Goal: Information Seeking & Learning: Learn about a topic

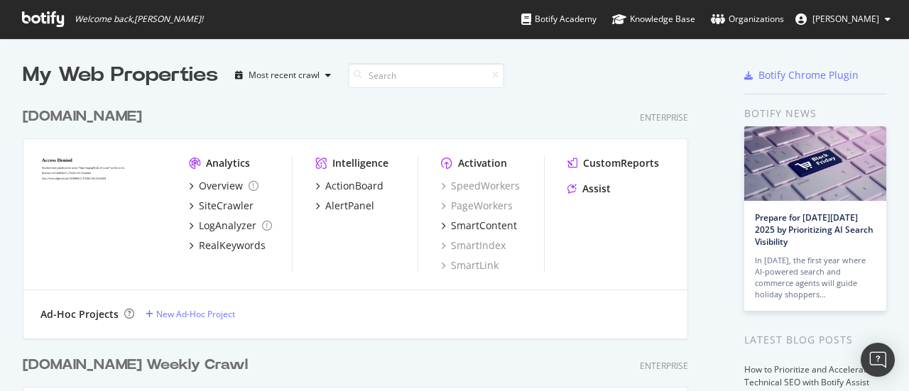
scroll to position [381, 887]
click at [328, 201] on div "AlertPanel" at bounding box center [349, 206] width 49 height 14
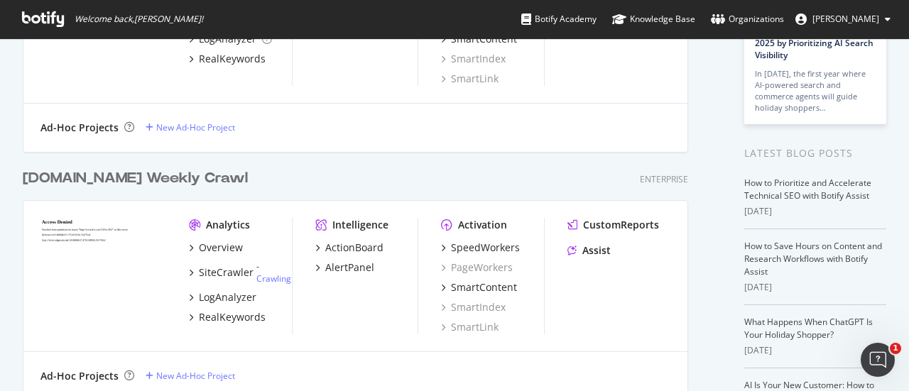
scroll to position [188, 0]
click at [366, 272] on div "AlertPanel" at bounding box center [349, 267] width 49 height 14
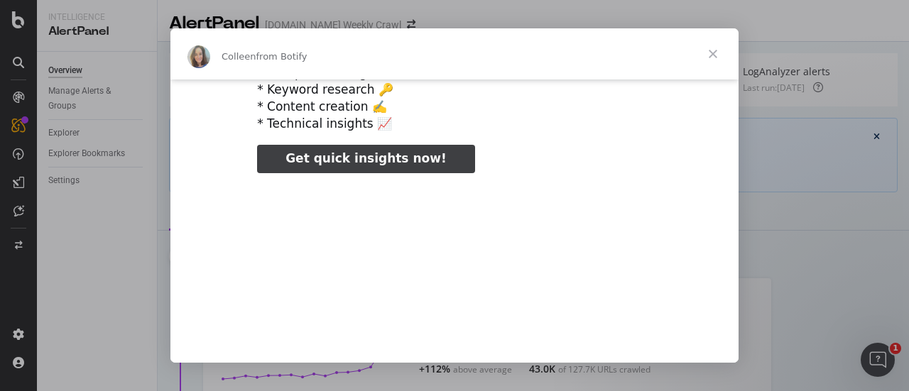
scroll to position [67, 0]
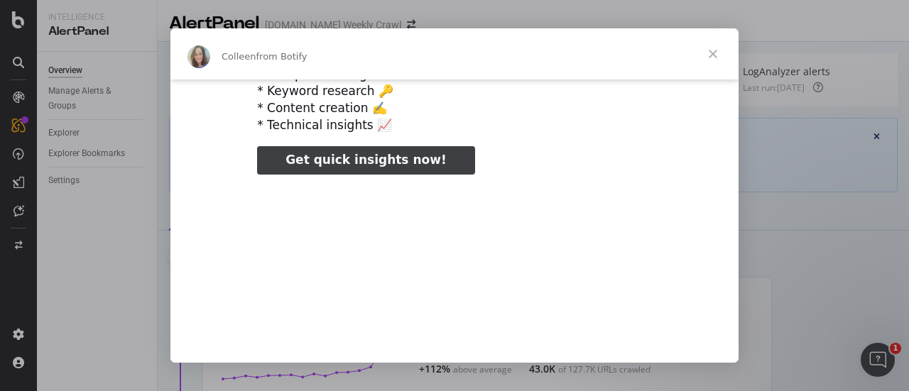
type input "657281"
click at [713, 52] on span "Close" at bounding box center [713, 53] width 51 height 51
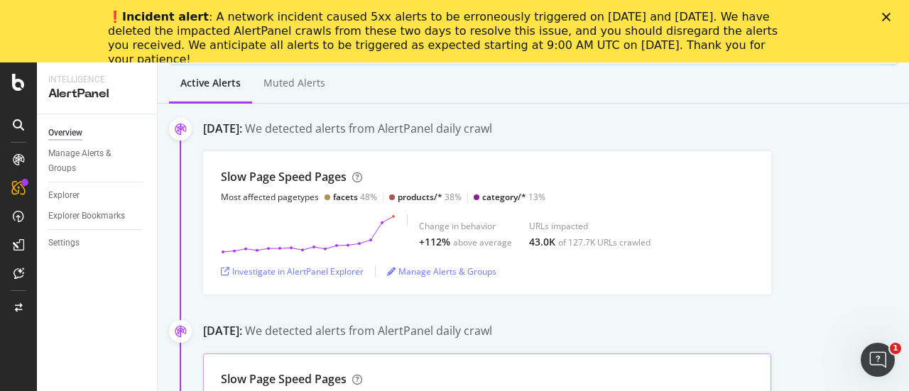
scroll to position [189, 0]
click at [337, 271] on div "Investigate in AlertPanel Explorer" at bounding box center [292, 272] width 143 height 12
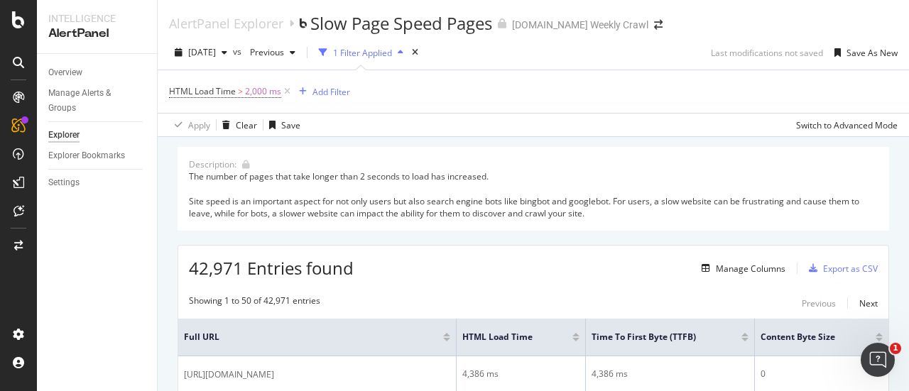
scroll to position [121, 0]
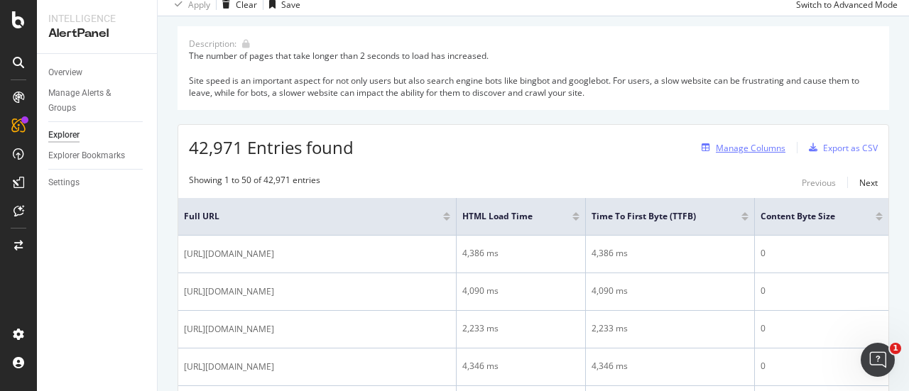
click at [740, 145] on div "Manage Columns" at bounding box center [751, 148] width 70 height 12
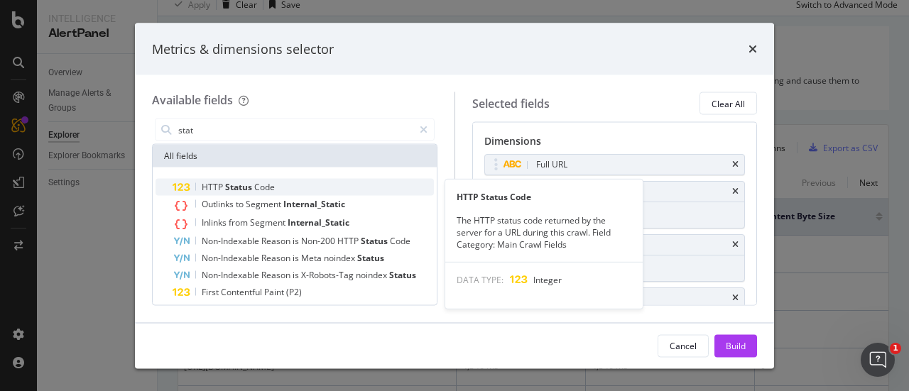
type input "stat"
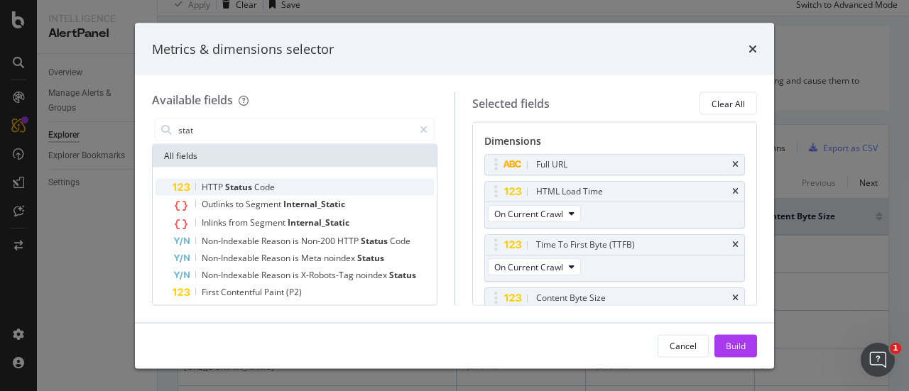
click at [259, 185] on span "Code" at bounding box center [264, 187] width 21 height 12
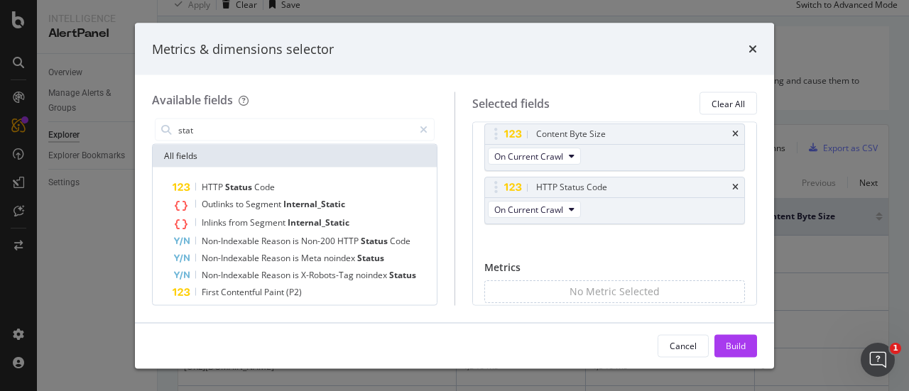
scroll to position [179, 0]
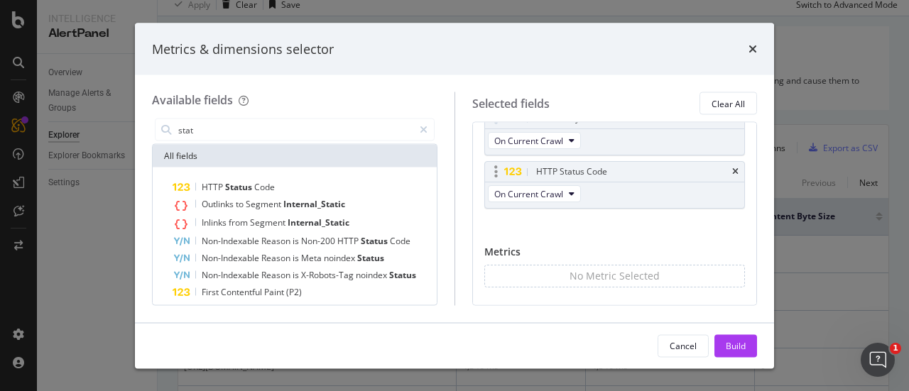
click at [496, 175] on icon "modal" at bounding box center [496, 173] width 4 height 14
click at [504, 172] on icon "modal" at bounding box center [513, 172] width 18 height 9
click at [495, 171] on icon "modal" at bounding box center [496, 173] width 4 height 14
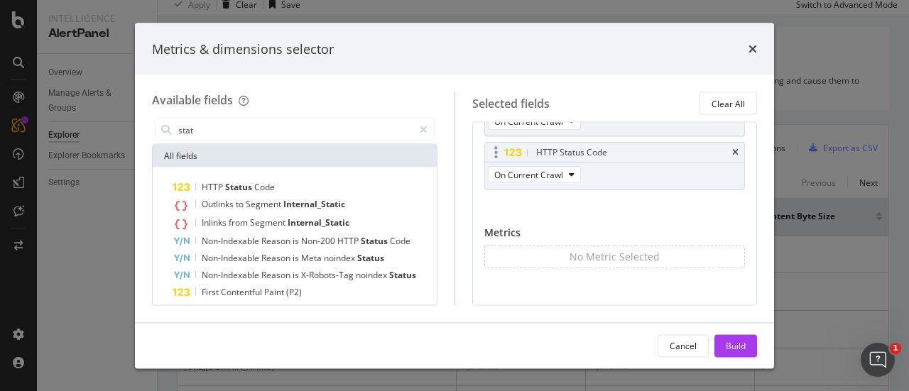
scroll to position [200, 0]
click at [740, 348] on div "Build" at bounding box center [736, 346] width 20 height 12
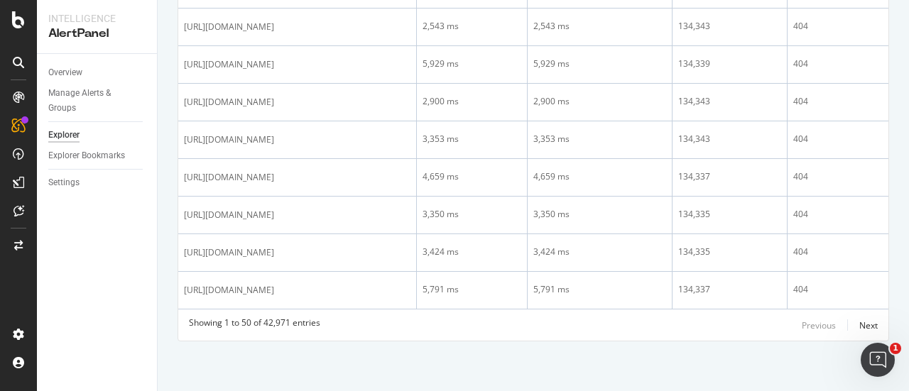
scroll to position [2396, 0]
click at [860, 326] on div "Next" at bounding box center [869, 326] width 18 height 12
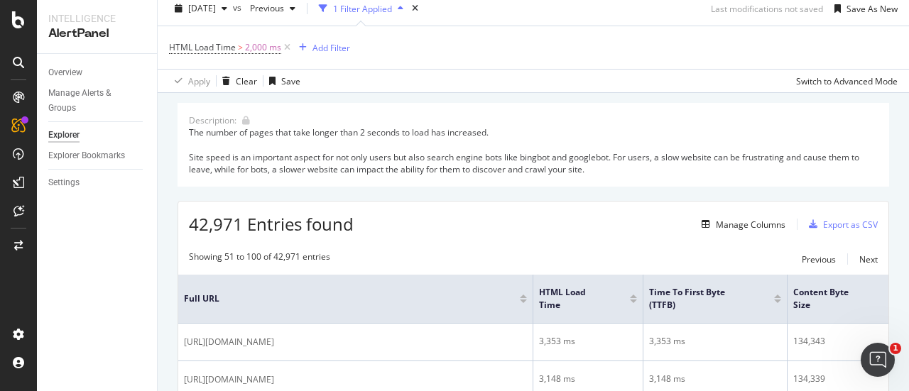
scroll to position [0, 0]
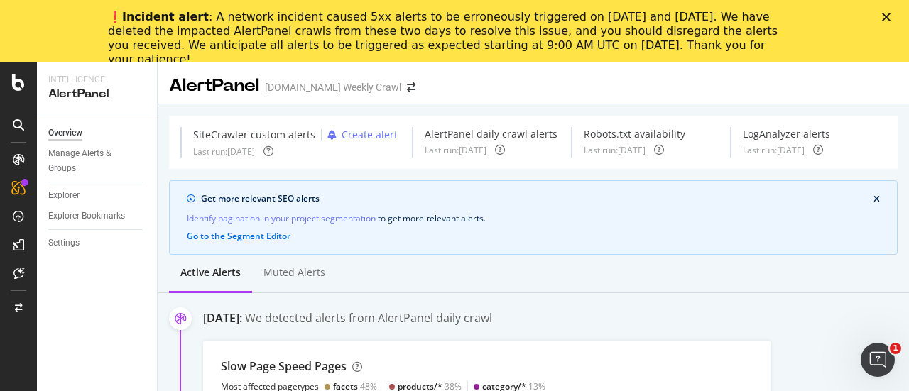
scroll to position [189, 0]
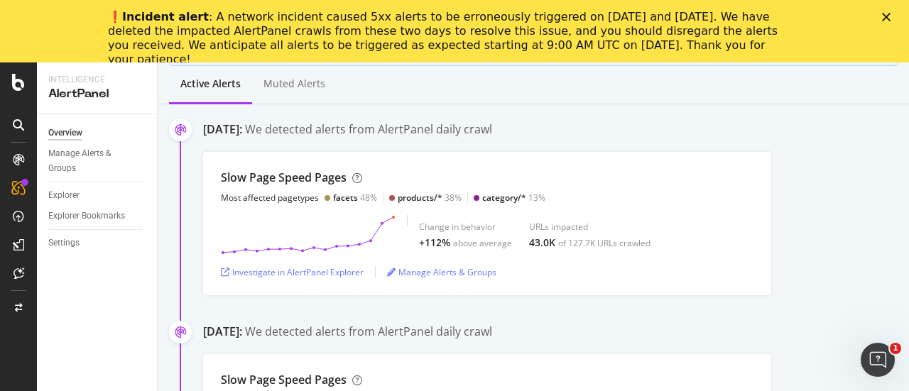
click at [374, 134] on div "We detected alerts from AlertPanel daily crawl" at bounding box center [368, 129] width 247 height 16
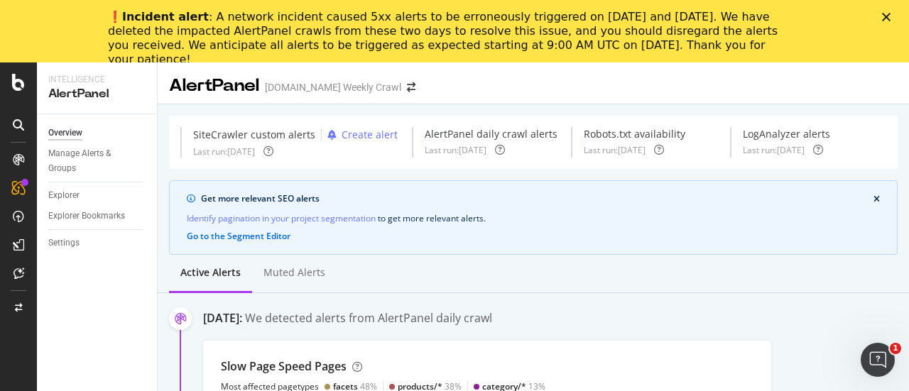
scroll to position [284, 0]
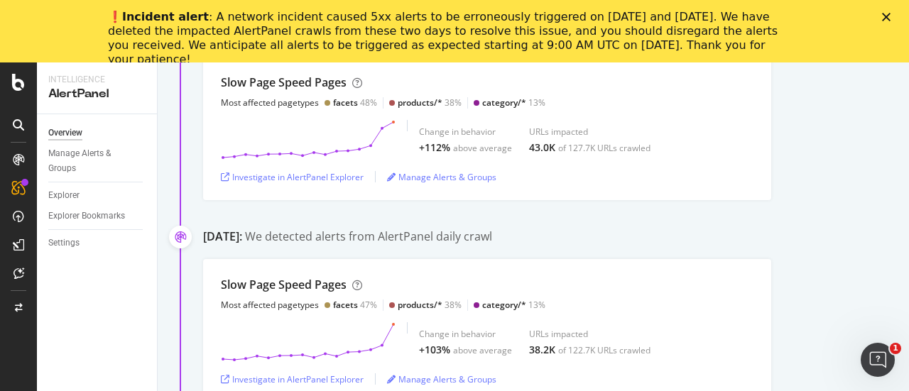
click at [480, 35] on div "❗️ Incident alert : A network incident caused 5xx alerts to be erroneously trig…" at bounding box center [443, 38] width 671 height 57
copy div "❗️ Incident alert : A network incident caused 5xx alerts to be erroneously trig…"
